Goal: Task Accomplishment & Management: Complete application form

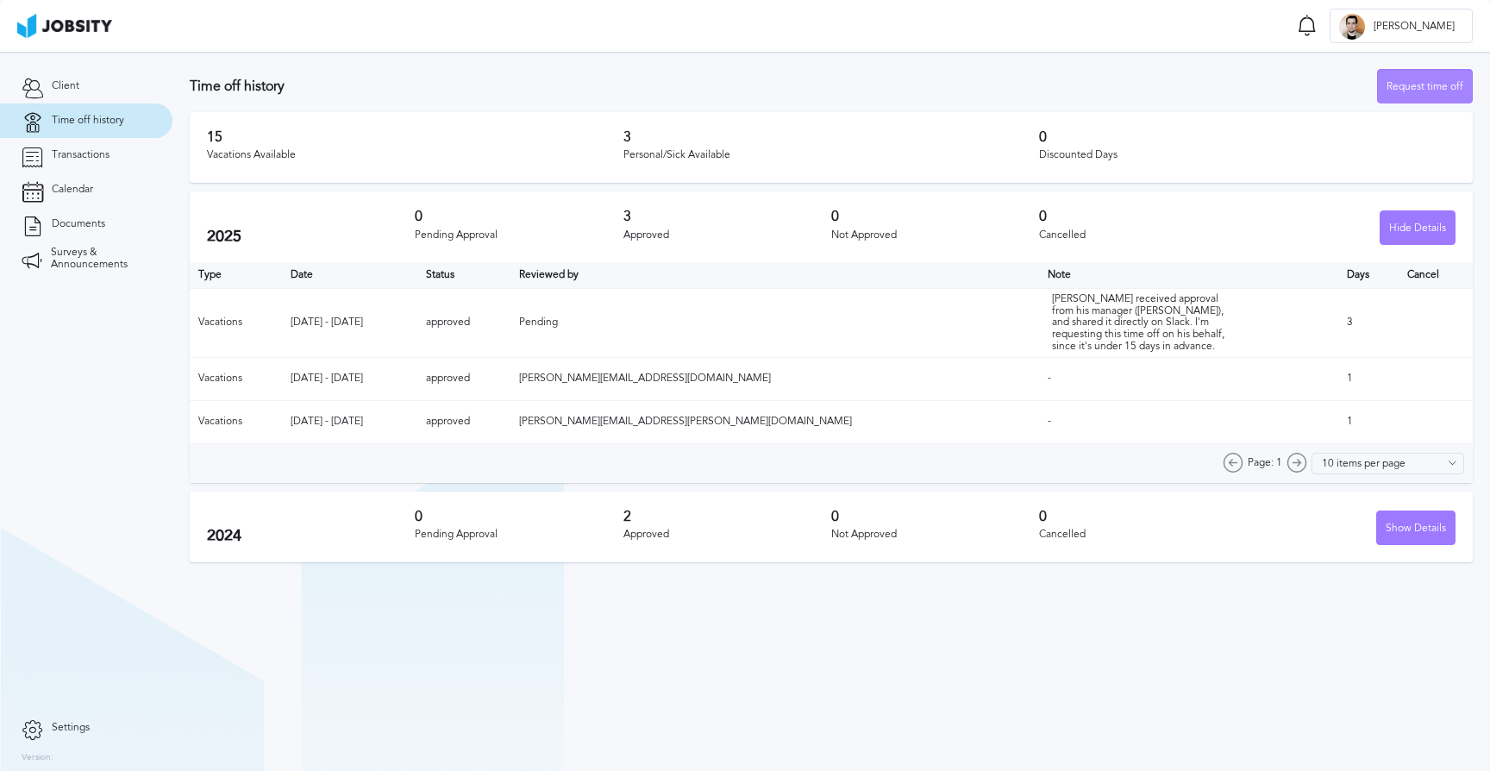
click at [1421, 84] on div "Request time off" at bounding box center [1425, 87] width 94 height 34
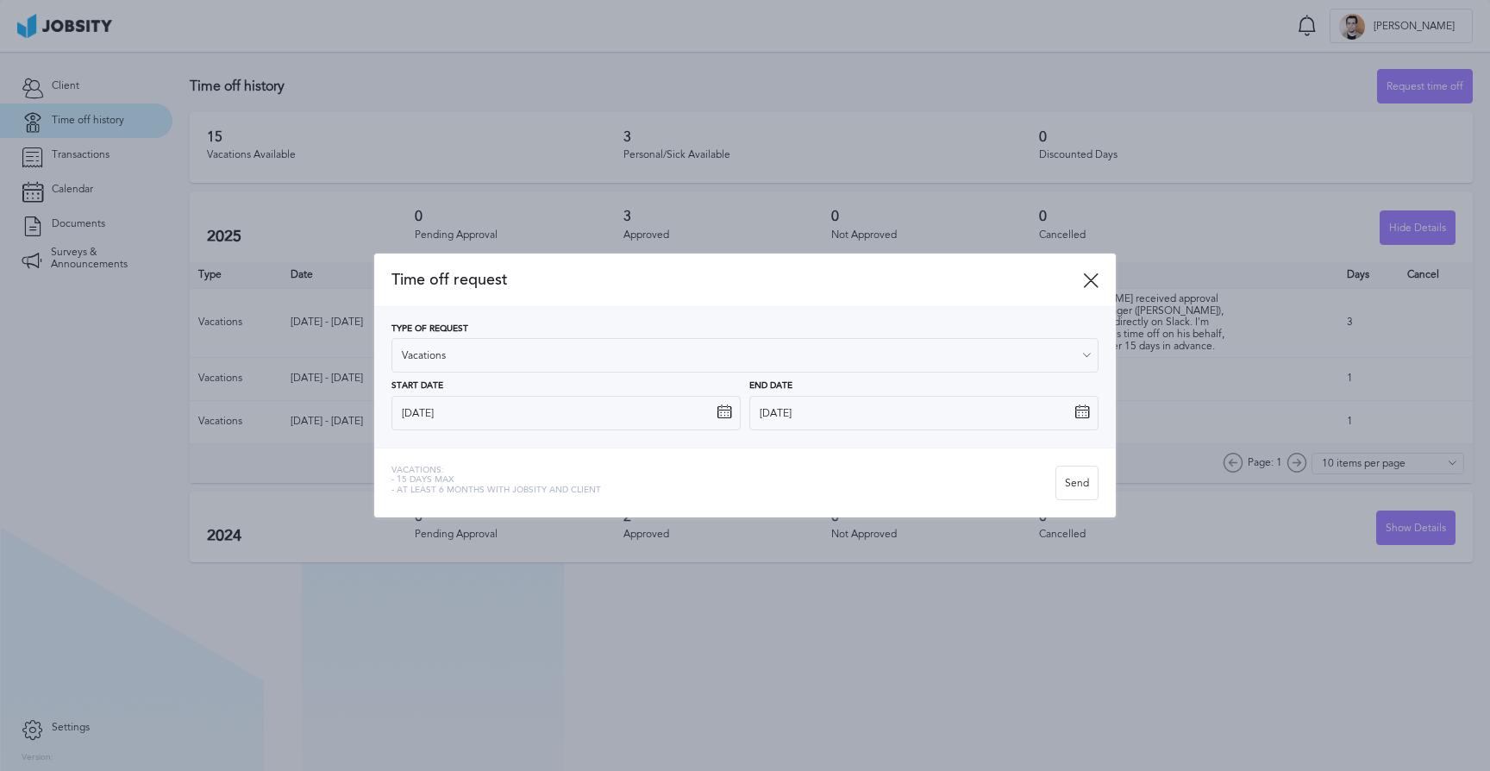
click at [725, 414] on icon at bounding box center [724, 412] width 16 height 16
click at [722, 409] on icon at bounding box center [724, 412] width 16 height 16
click at [725, 411] on icon at bounding box center [724, 412] width 16 height 16
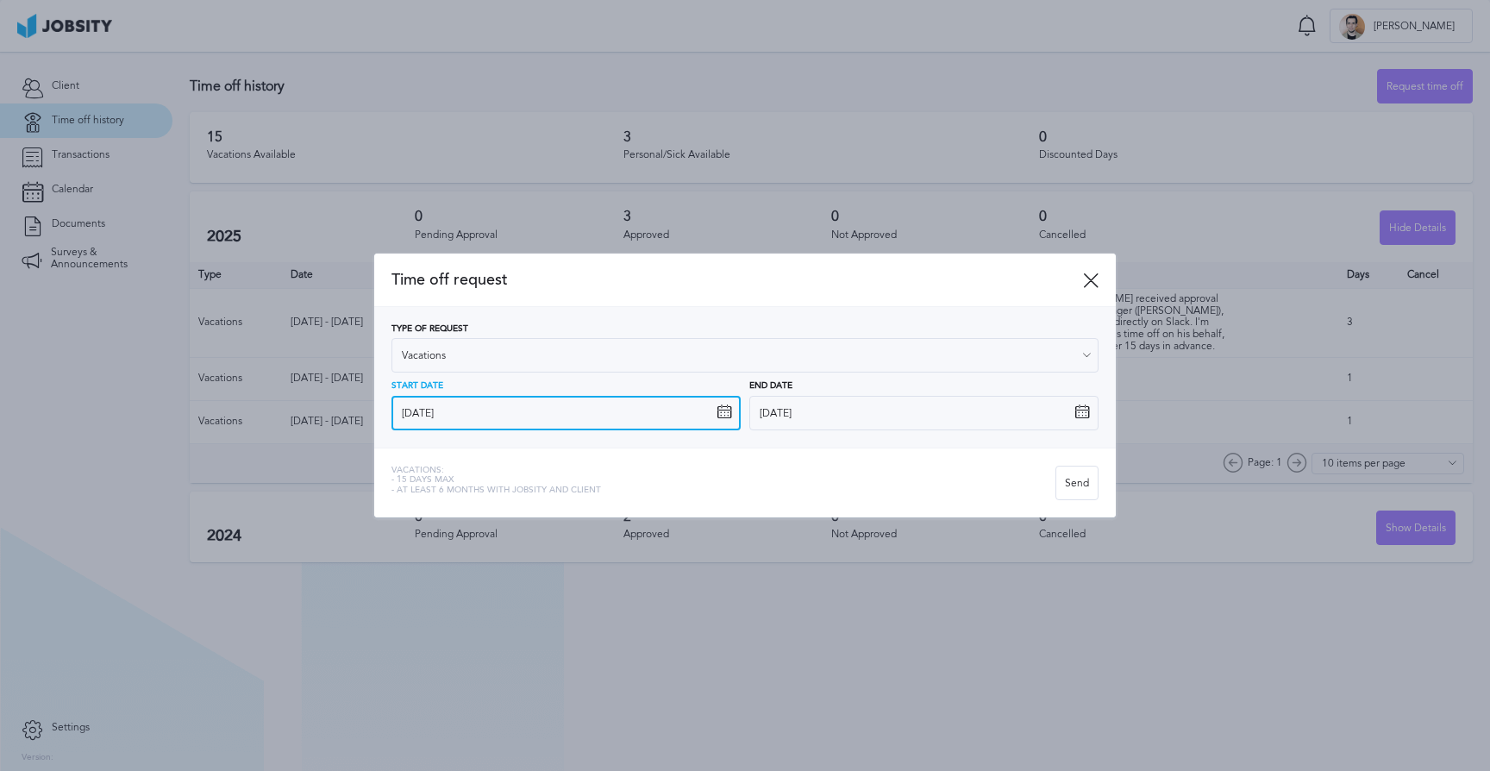
click at [599, 416] on input "[DATE]" at bounding box center [565, 413] width 349 height 34
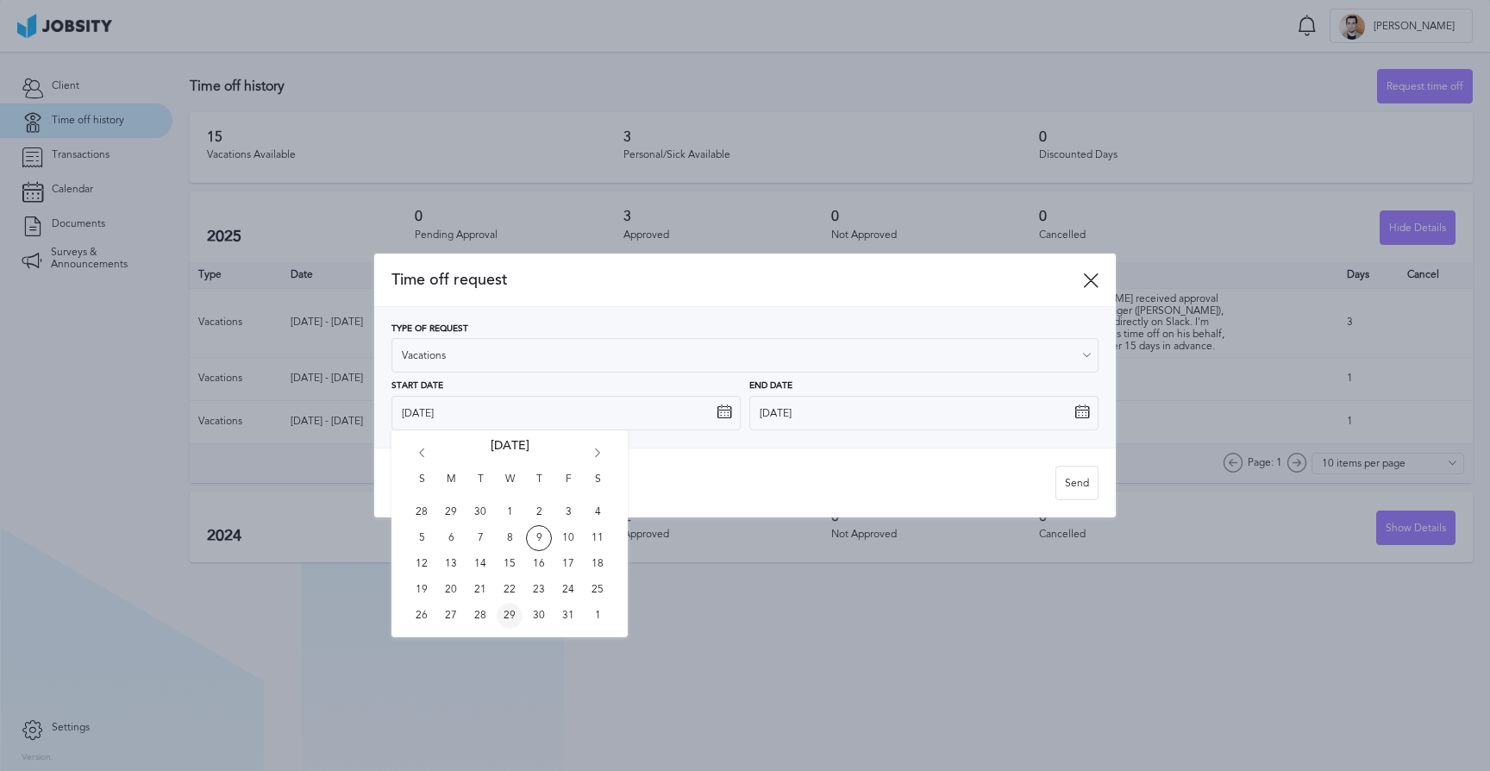
click at [505, 615] on span "29" at bounding box center [510, 616] width 26 height 26
type input "[DATE]"
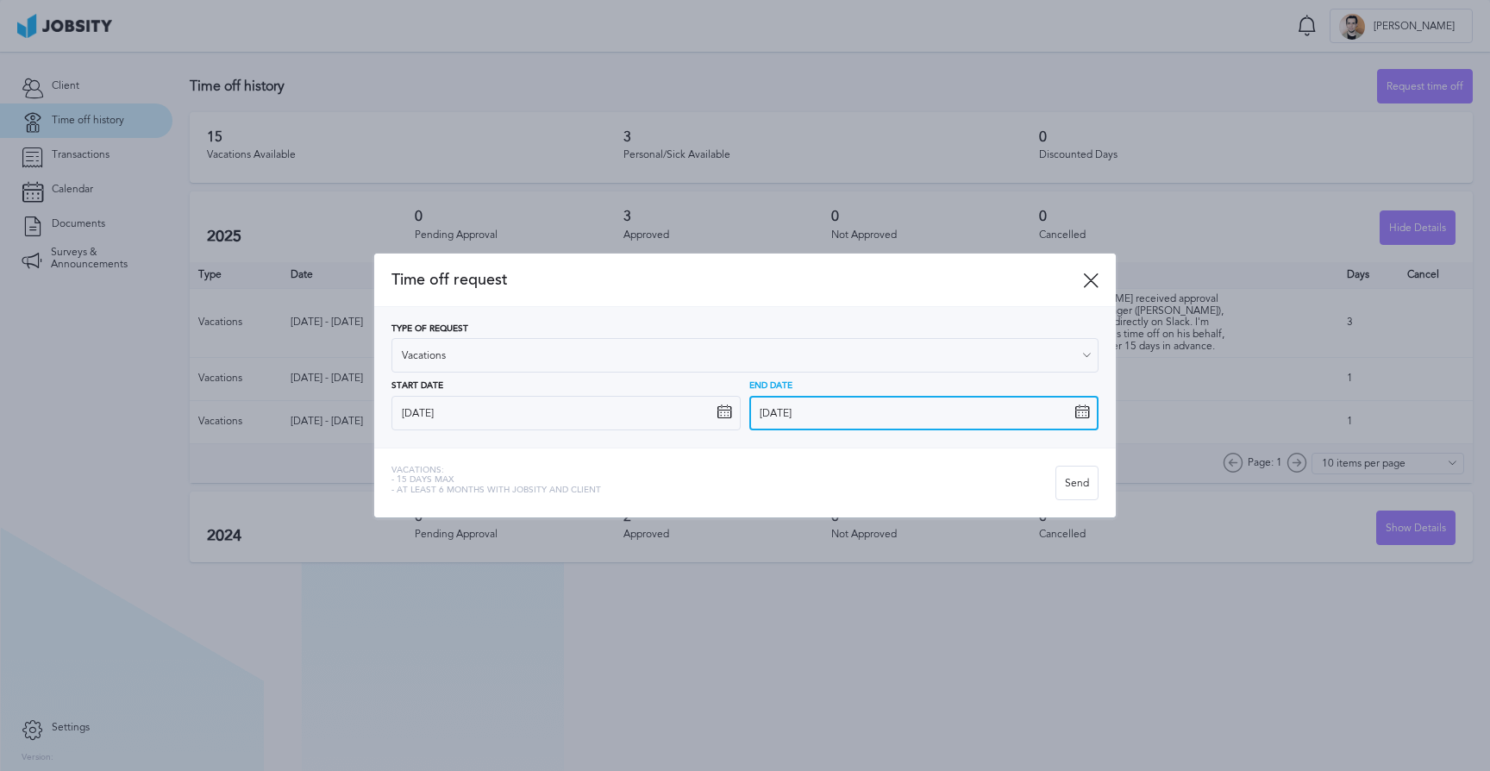
click at [897, 410] on input "[DATE]" at bounding box center [923, 413] width 349 height 34
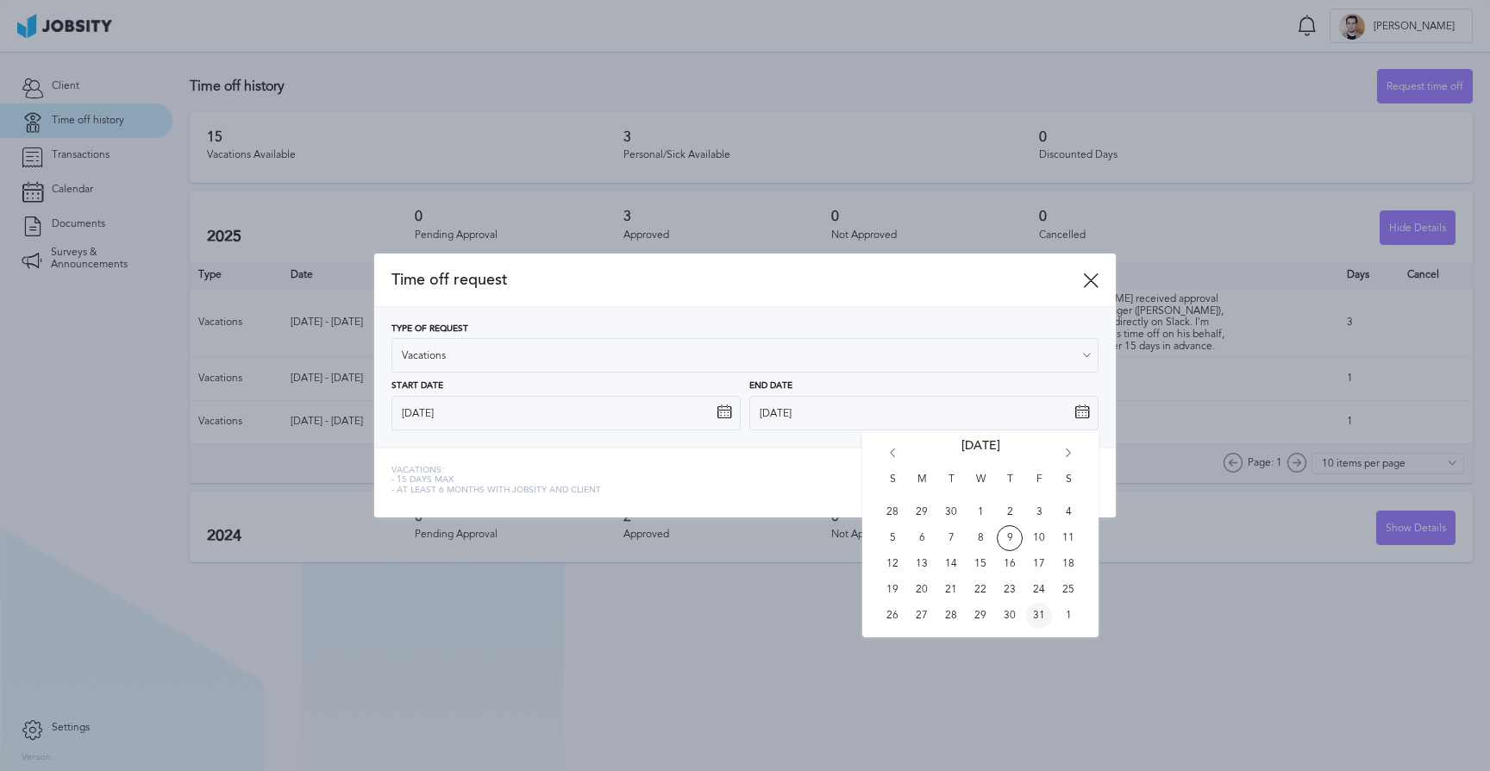
click at [1040, 615] on span "31" at bounding box center [1039, 616] width 26 height 26
type input "[DATE]"
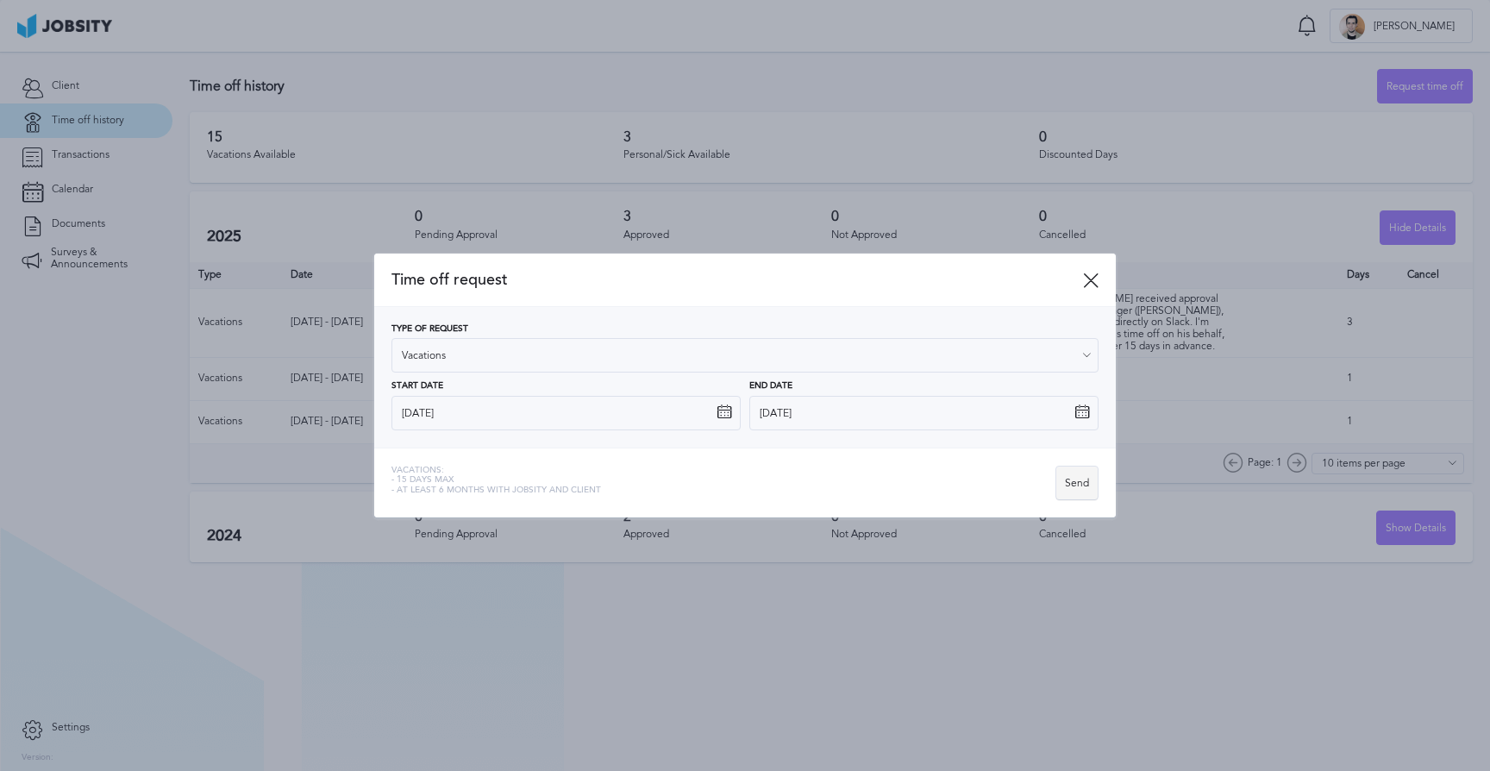
click at [1082, 477] on div "Send" at bounding box center [1076, 483] width 41 height 34
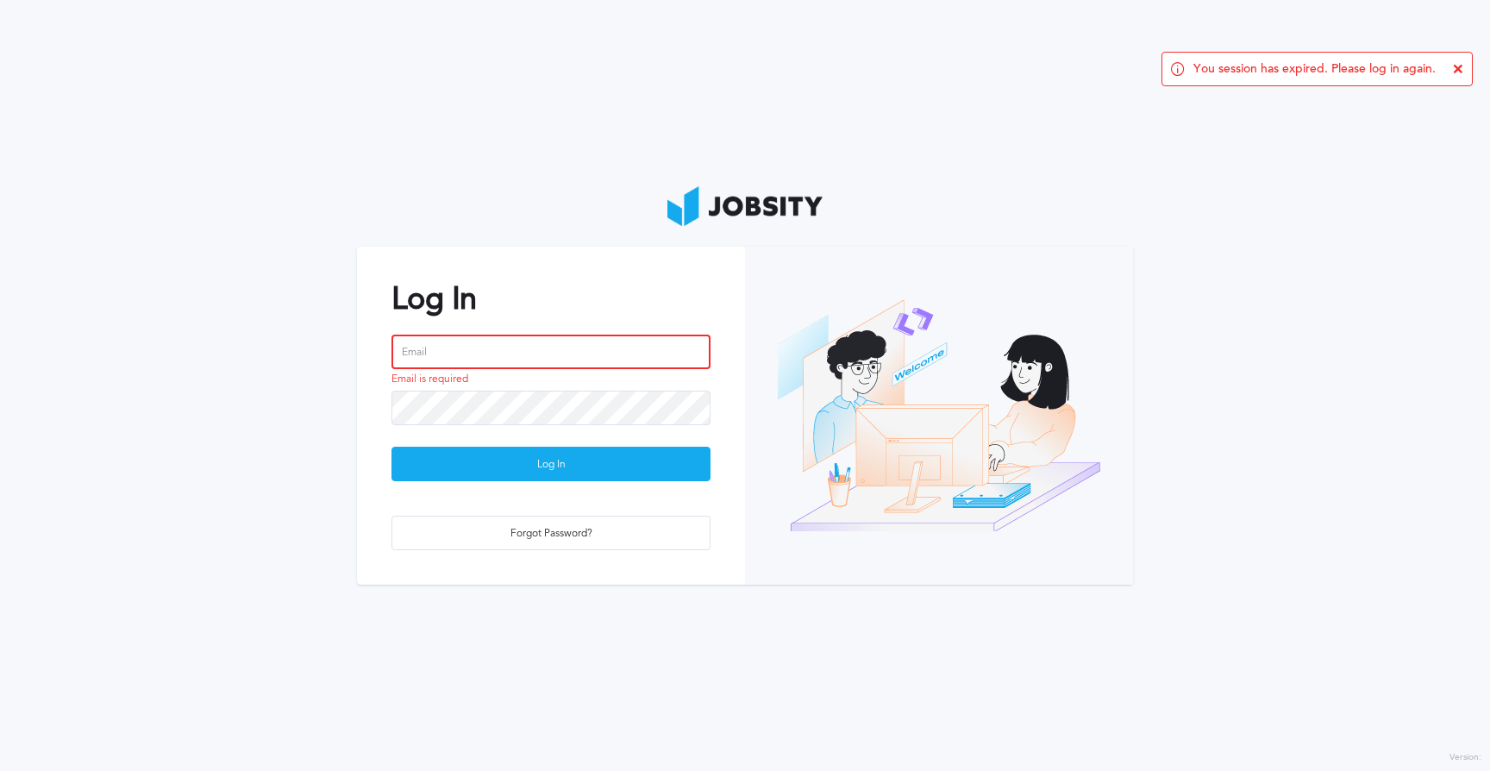
type input "[PERSON_NAME][EMAIL_ADDRESS][PERSON_NAME][DOMAIN_NAME]"
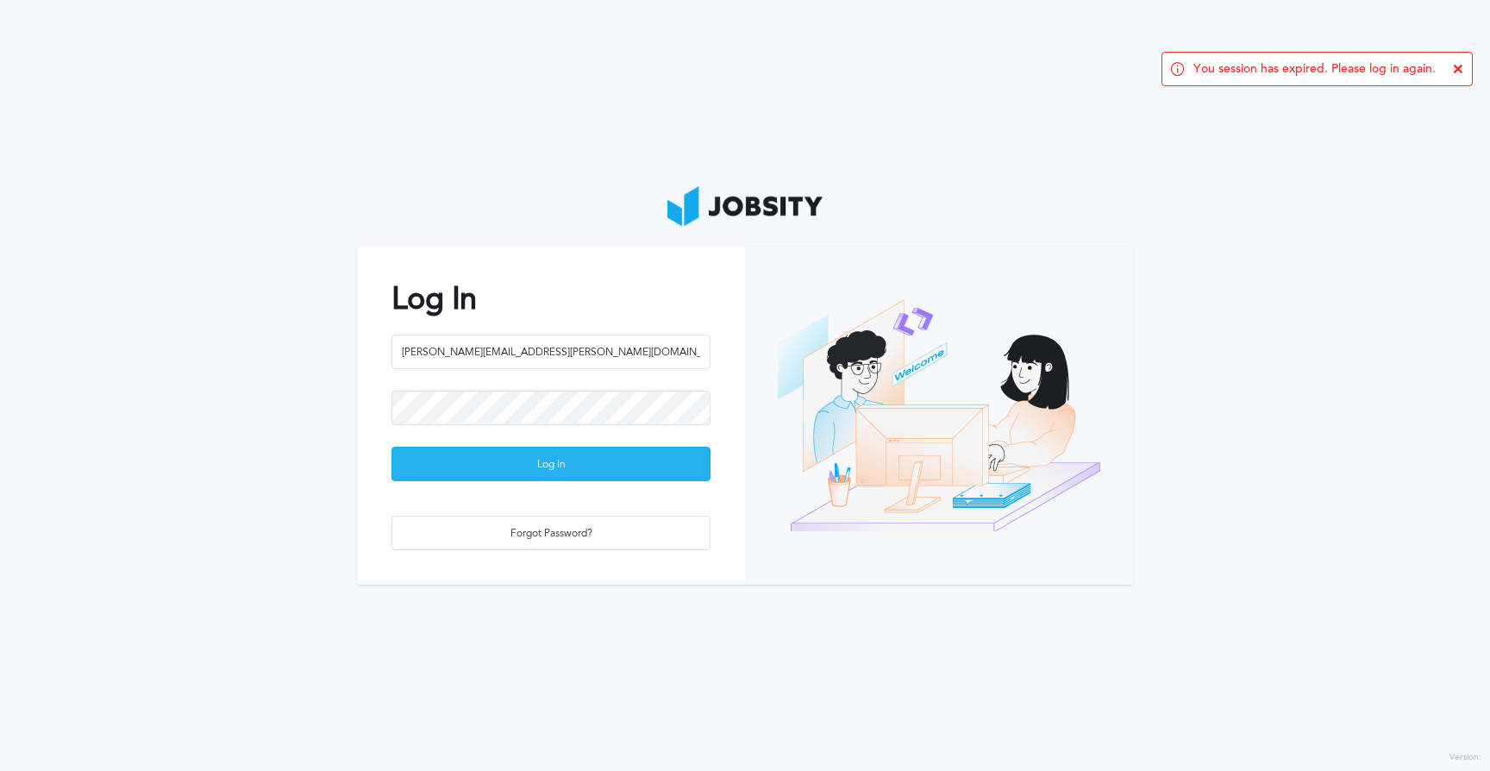
click at [611, 464] on div "Log In" at bounding box center [550, 464] width 317 height 34
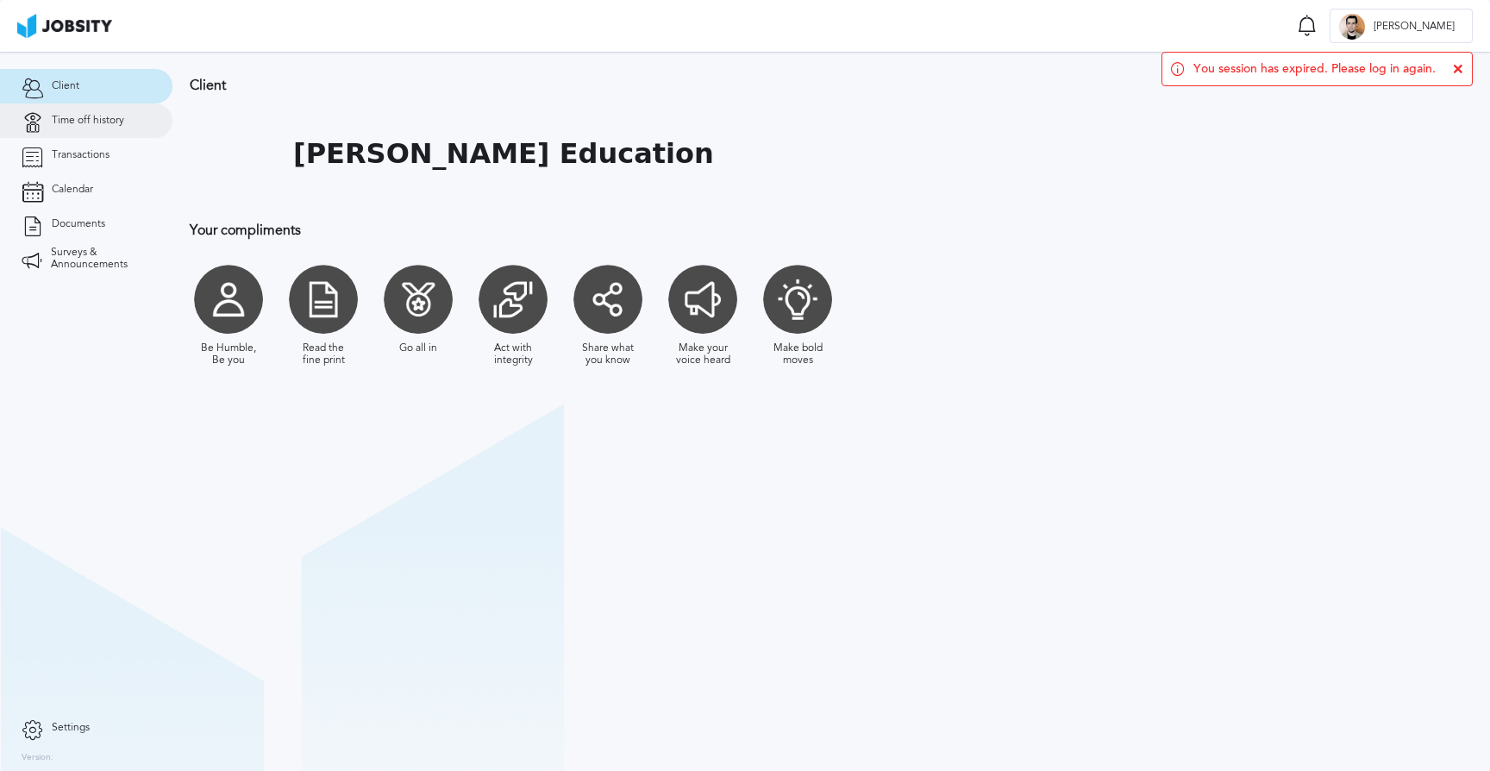
click at [70, 121] on span "Time off history" at bounding box center [88, 121] width 72 height 12
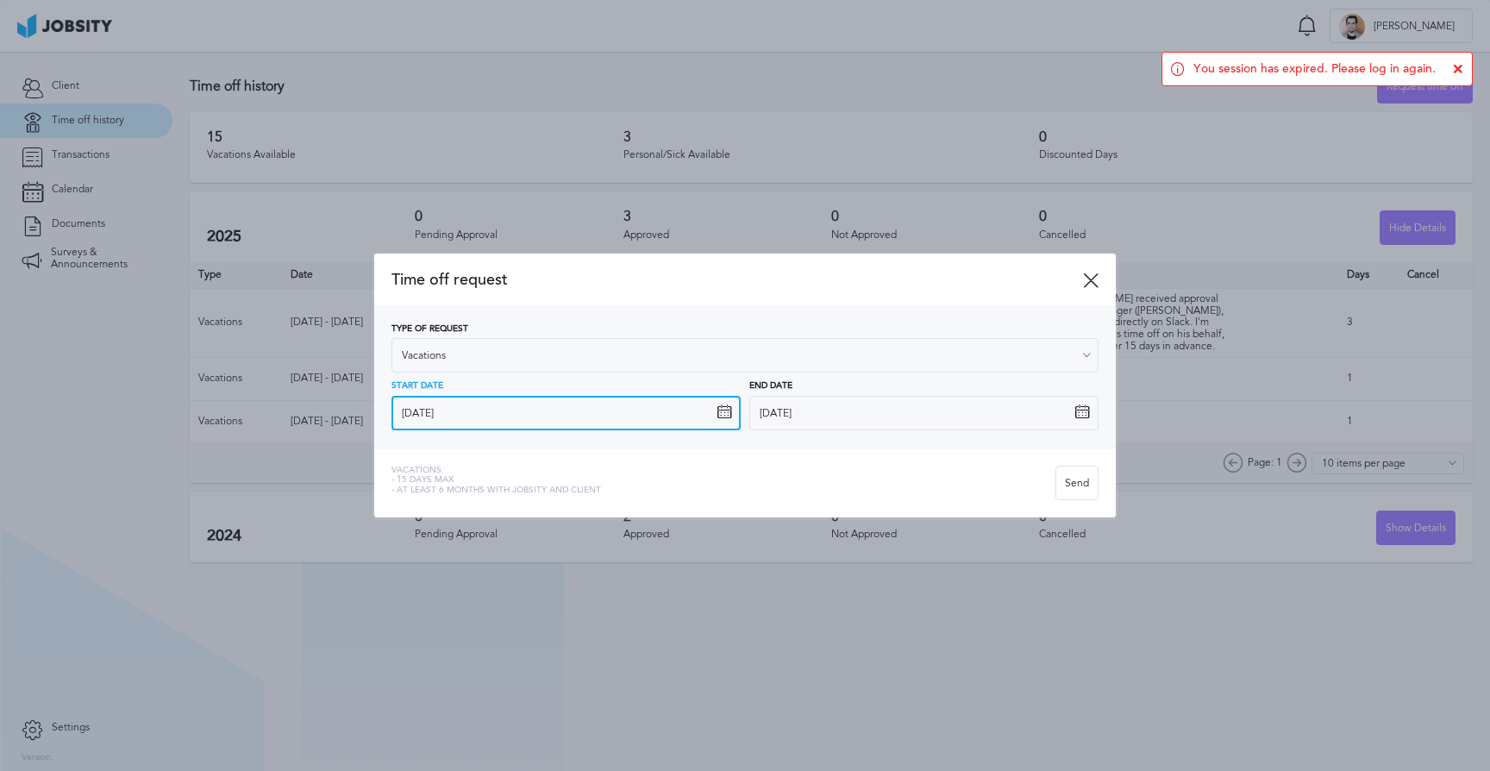
click at [700, 406] on input "[DATE]" at bounding box center [565, 413] width 349 height 34
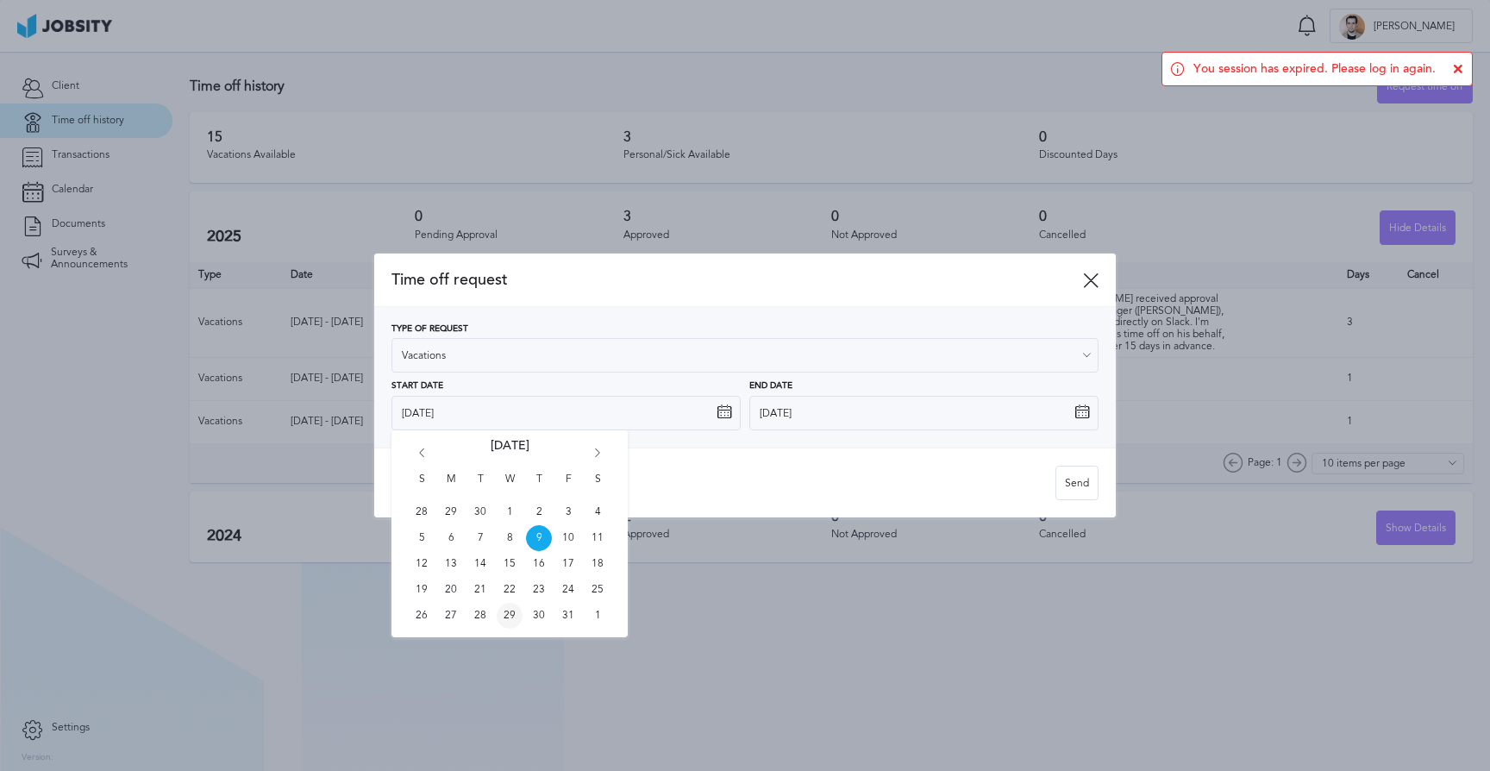
click at [513, 616] on span "29" at bounding box center [510, 616] width 26 height 26
type input "[DATE]"
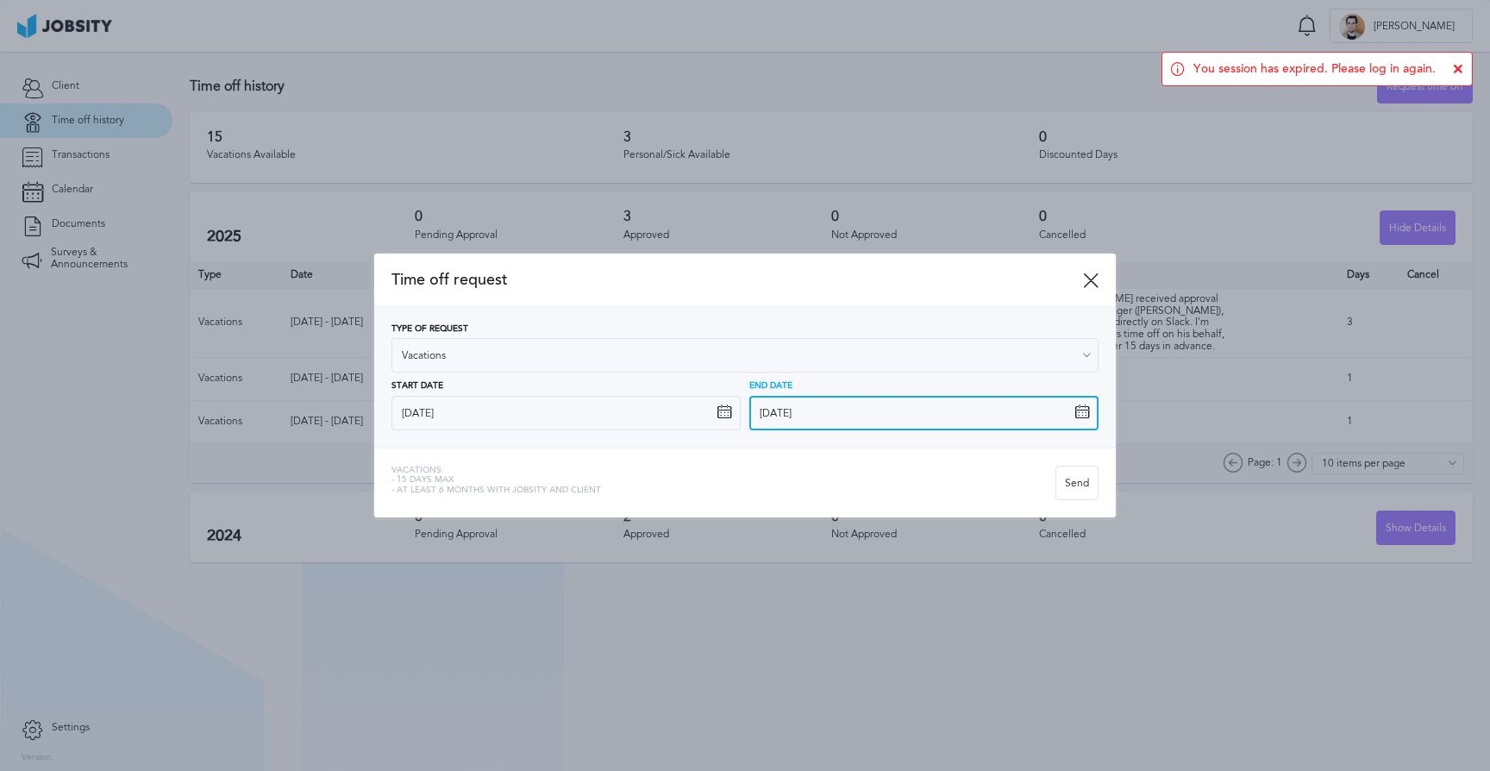
click at [807, 411] on input "[DATE]" at bounding box center [923, 413] width 349 height 34
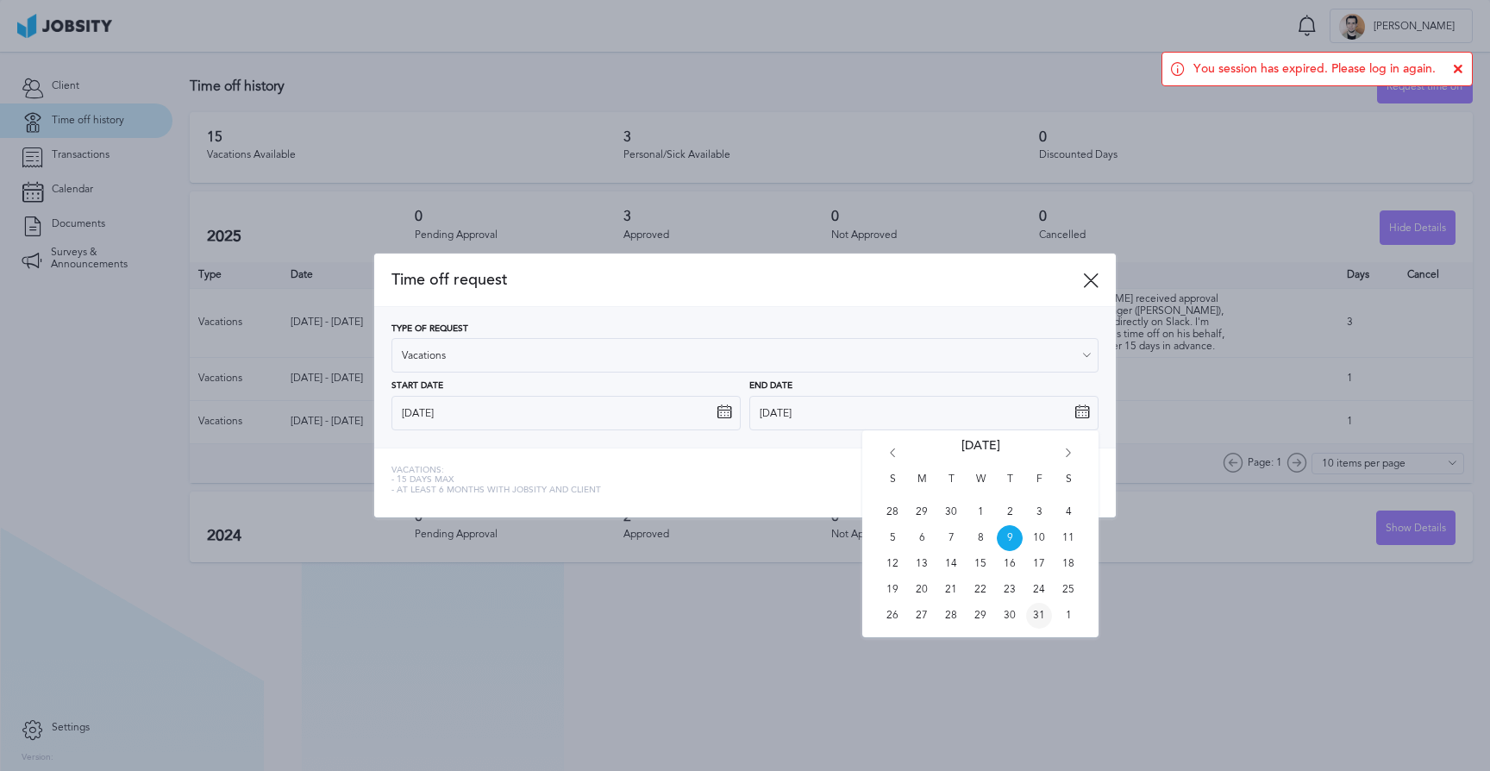
click at [1041, 613] on span "31" at bounding box center [1039, 616] width 26 height 26
type input "[DATE]"
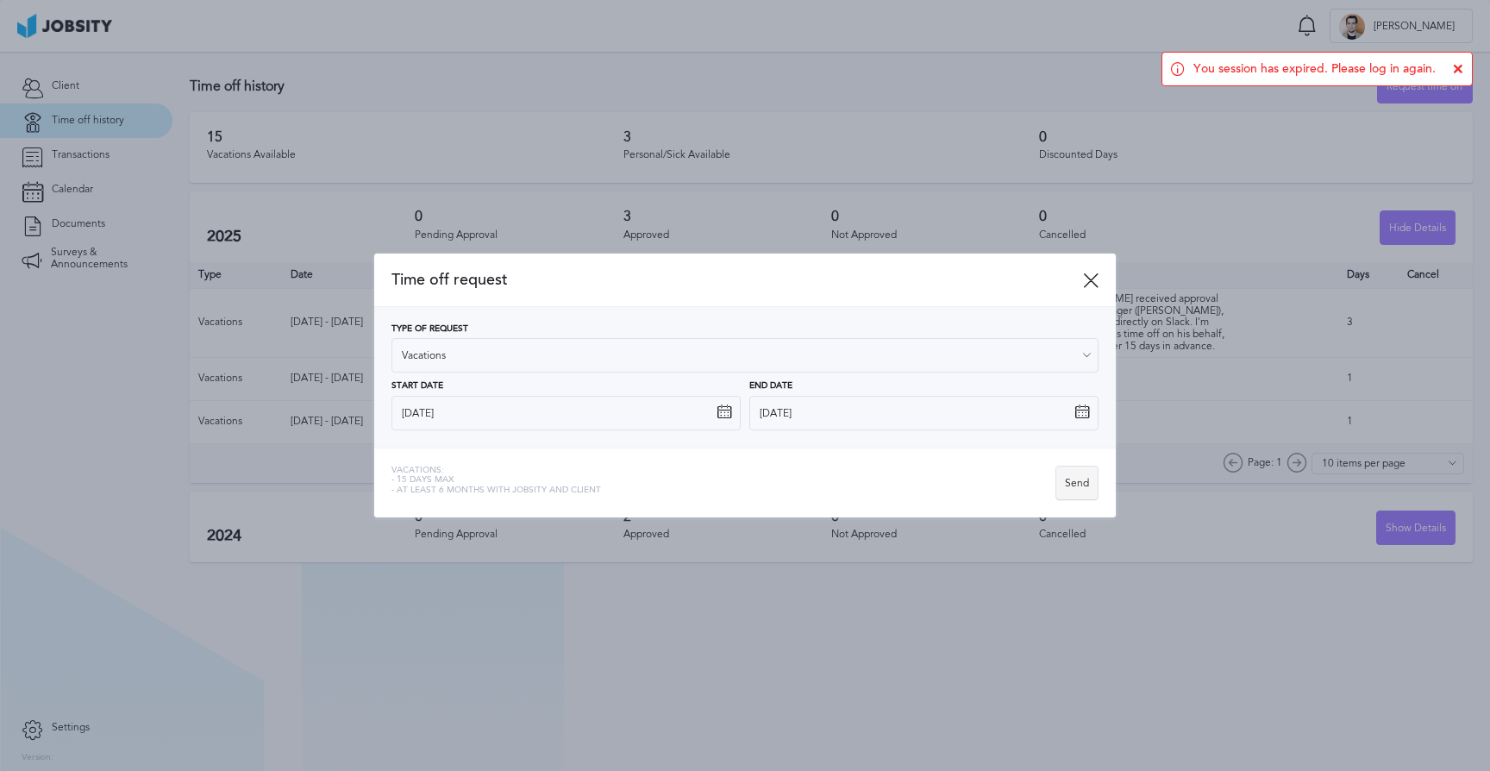
click at [1073, 487] on div "Send" at bounding box center [1076, 483] width 41 height 34
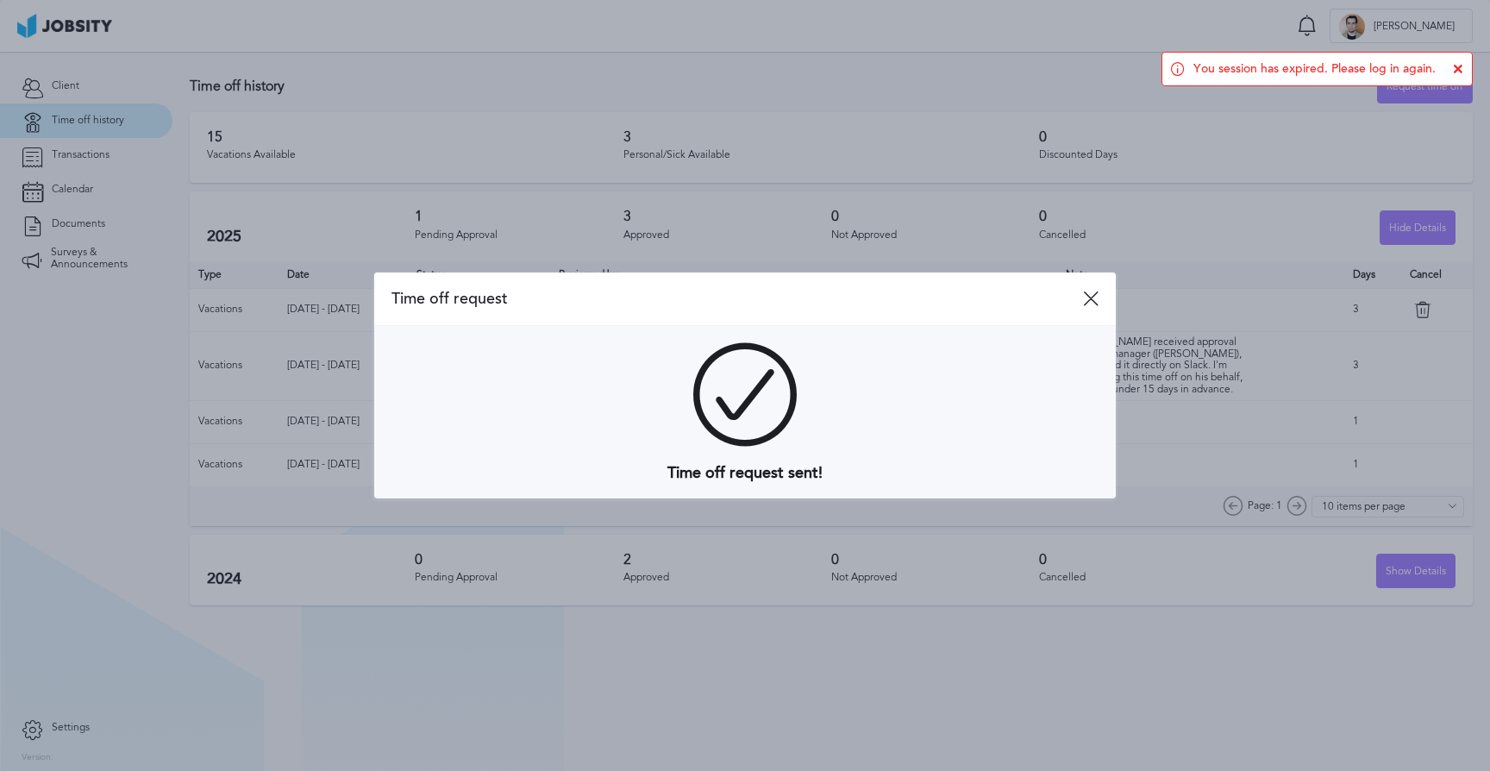
click at [1100, 302] on div "Time off request" at bounding box center [744, 298] width 741 height 53
click at [1087, 301] on icon at bounding box center [1091, 299] width 16 height 16
